Goal: Task Accomplishment & Management: Understand process/instructions

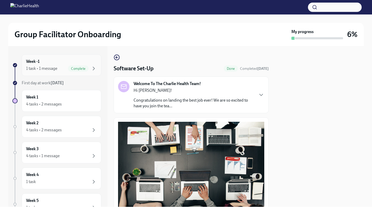
click at [75, 70] on span "Complete" at bounding box center [78, 69] width 21 height 4
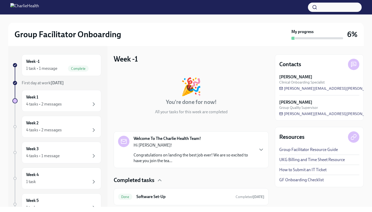
scroll to position [15, 0]
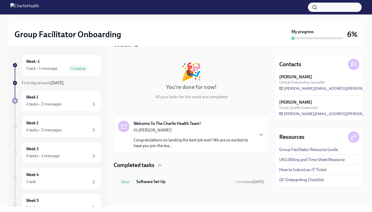
click at [174, 183] on h6 "Software Set-Up" at bounding box center [184, 182] width 95 height 6
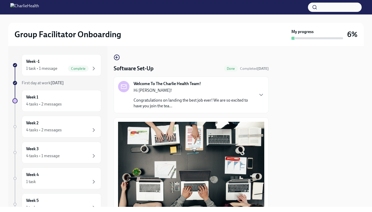
scroll to position [136, 0]
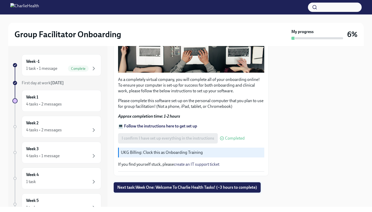
click at [174, 186] on span "Next task : Week One: Welcome To Charlie Health Tasks! (~3 hours to complete)" at bounding box center [187, 187] width 140 height 5
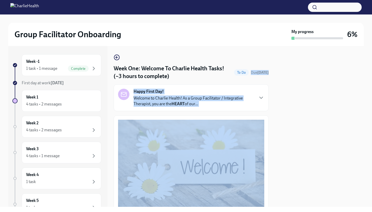
drag, startPoint x: 265, startPoint y: 64, endPoint x: 271, endPoint y: 114, distance: 51.0
click at [271, 114] on div "Week -1 1 task • 1 message Complete First day at work [DATE] Week 1 4 tasks • 2…" at bounding box center [186, 126] width 356 height 161
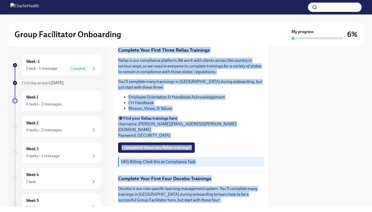
scroll to position [554, 0]
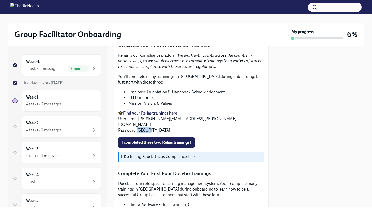
drag, startPoint x: 150, startPoint y: 122, endPoint x: 138, endPoint y: 123, distance: 12.5
click at [138, 123] on p "🎓 Find your Relias trainings here Username: [PERSON_NAME][EMAIL_ADDRESS][PERSON…" at bounding box center [191, 121] width 146 height 23
copy p "ch1234"
click at [153, 111] on strong "Find your Relias trainings here" at bounding box center [150, 113] width 54 height 5
click at [198, 115] on p "🎓 Find your Relias trainings here Username: [PERSON_NAME][EMAIL_ADDRESS][PERSON…" at bounding box center [191, 121] width 146 height 23
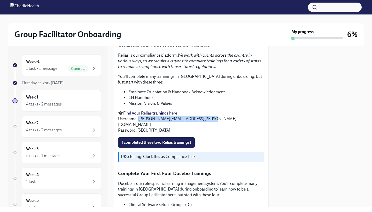
drag, startPoint x: 202, startPoint y: 115, endPoint x: 139, endPoint y: 117, distance: 62.6
click at [139, 117] on p "🎓 Find your Relias trainings here Username: [PERSON_NAME][EMAIL_ADDRESS][PERSON…" at bounding box center [191, 121] width 146 height 23
copy p "[PERSON_NAME][EMAIL_ADDRESS][PERSON_NAME][DOMAIN_NAME]"
drag, startPoint x: 151, startPoint y: 121, endPoint x: 137, endPoint y: 122, distance: 14.3
click at [137, 122] on p "🎓 Find your Relias trainings here Username: [PERSON_NAME][EMAIL_ADDRESS][PERSON…" at bounding box center [191, 121] width 146 height 23
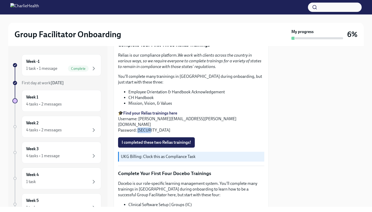
copy p "ch1234"
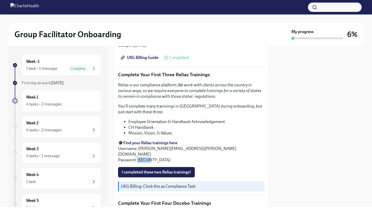
scroll to position [525, 0]
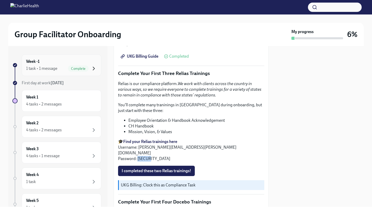
click at [91, 68] on icon "button" at bounding box center [94, 68] width 6 height 6
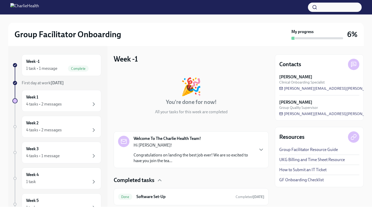
scroll to position [15, 0]
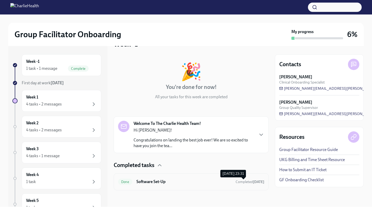
click at [242, 181] on span "Completed [DATE]" at bounding box center [250, 182] width 29 height 4
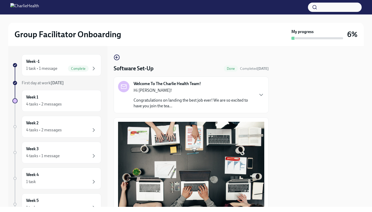
drag, startPoint x: 264, startPoint y: 116, endPoint x: 264, endPoint y: 186, distance: 69.3
click at [264, 188] on div "Software Set-Up Done Completed [DATE] Welcome To The Charlie Health Team! Hi [P…" at bounding box center [191, 183] width 155 height 258
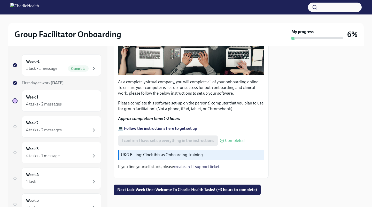
scroll to position [135, 0]
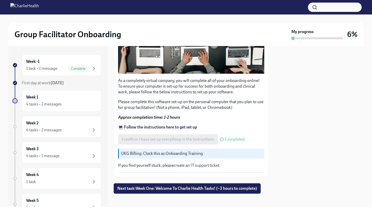
click at [210, 186] on span "Next task : Week One: Welcome To Charlie Health Tasks! (~3 hours to complete)" at bounding box center [187, 188] width 140 height 5
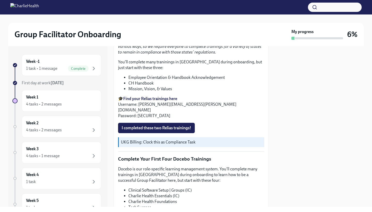
scroll to position [580, 0]
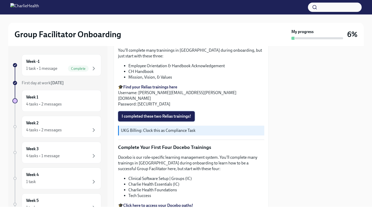
click at [169, 114] on span "I completed these two Relias trainings!" at bounding box center [157, 116] width 70 height 5
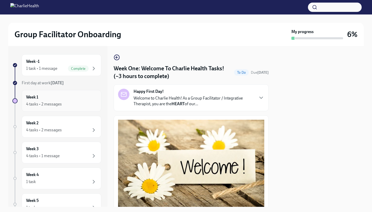
click at [53, 99] on div "Week 1 4 tasks • 2 messages" at bounding box center [61, 100] width 71 height 13
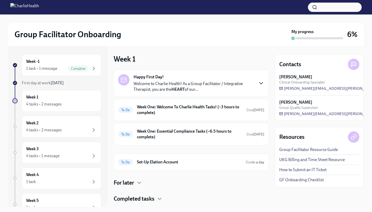
click at [258, 84] on icon "button" at bounding box center [261, 83] width 6 height 6
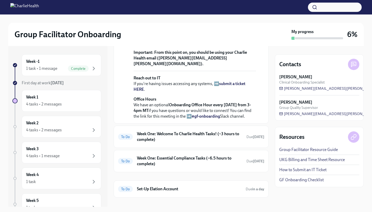
scroll to position [158, 0]
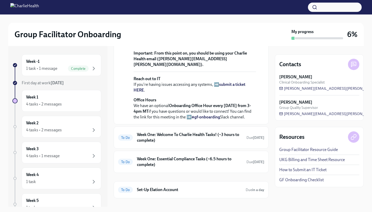
click at [227, 93] on strong "submit a ticket HERE" at bounding box center [190, 87] width 112 height 11
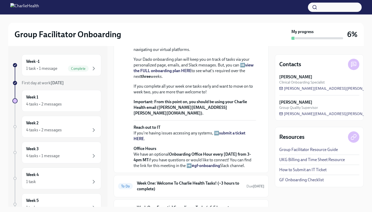
scroll to position [138, 0]
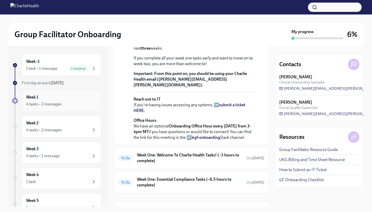
click at [35, 98] on h6 "Week 1" at bounding box center [32, 97] width 12 height 6
click at [47, 99] on div "Week 1 4 tasks • 2 messages" at bounding box center [61, 100] width 71 height 13
click at [57, 105] on div "4 tasks • 2 messages" at bounding box center [44, 104] width 36 height 6
click at [33, 95] on h6 "Week 1" at bounding box center [32, 97] width 12 height 6
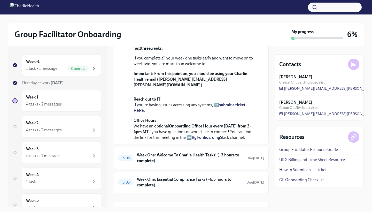
click at [243, 51] on p "Your Dado onboarding plan will keep you on track of tasks via your personalized…" at bounding box center [195, 39] width 123 height 23
click at [242, 51] on p "Your Dado onboarding plan will keep you on track of tasks via your personalized…" at bounding box center [195, 39] width 123 height 23
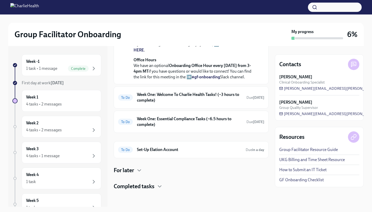
scroll to position [227, 0]
click at [149, 103] on h6 "Week One: Welcome To Charlie Health Tasks! (~3 hours to complete)" at bounding box center [190, 97] width 106 height 11
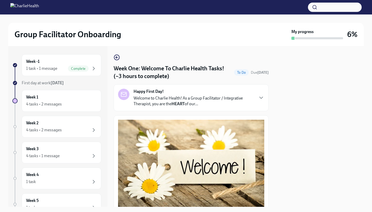
click at [254, 98] on div "Happy First Day! Welcome to Charlie Health! As a Group Facilitator / Integrativ…" at bounding box center [191, 98] width 146 height 18
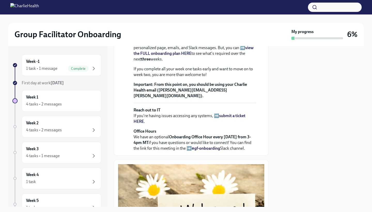
scroll to position [140, 0]
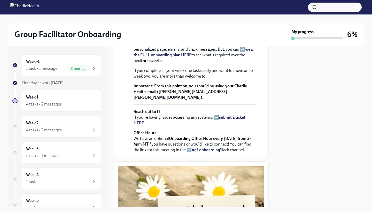
click at [176, 57] on strong "view the FULL onboarding plan HERE" at bounding box center [194, 52] width 120 height 11
